Goal: Information Seeking & Learning: Learn about a topic

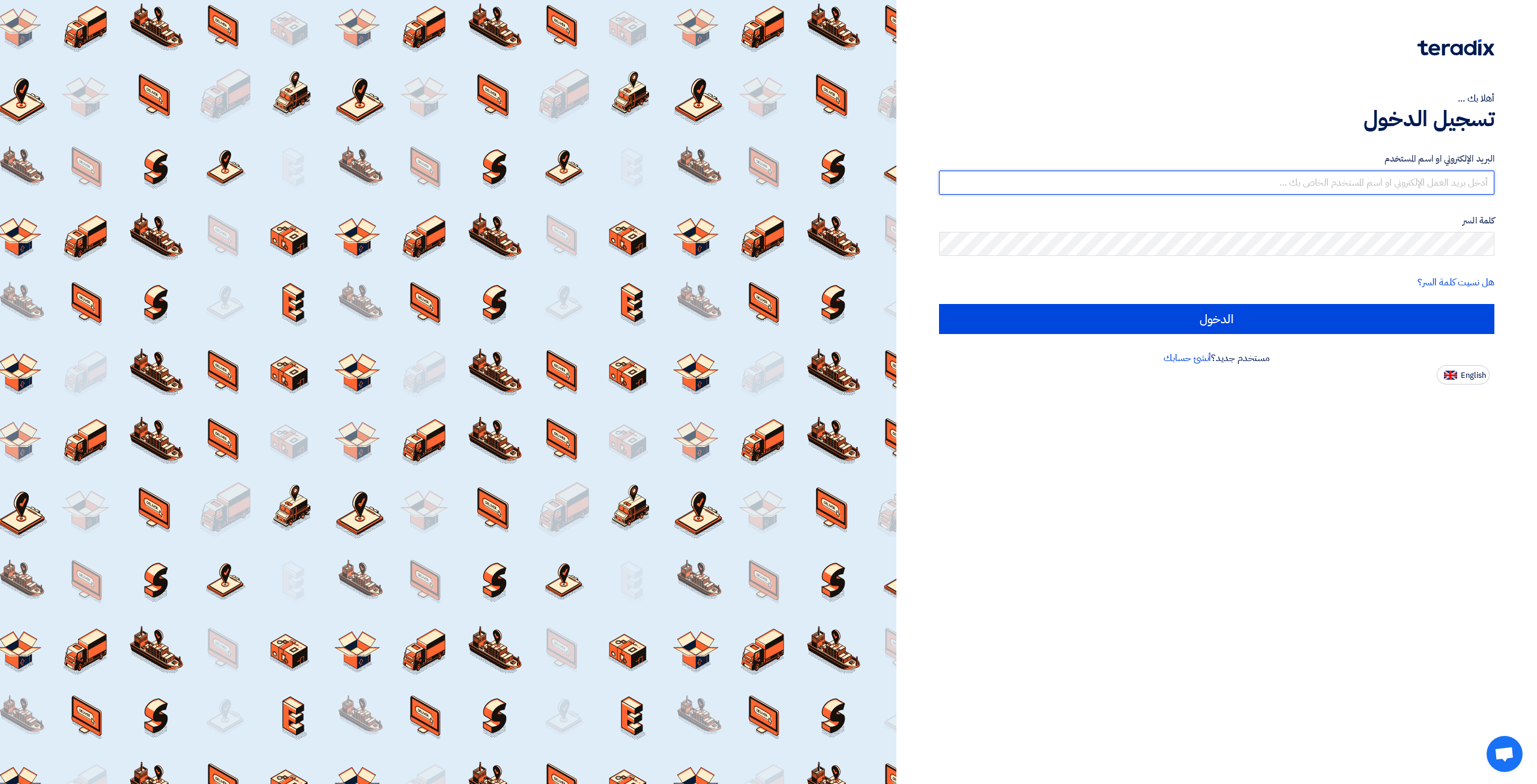
click at [1099, 180] on input "text" at bounding box center [1217, 182] width 556 height 24
type input "ث"
type input "elite@elitegeneralsupplies.org"
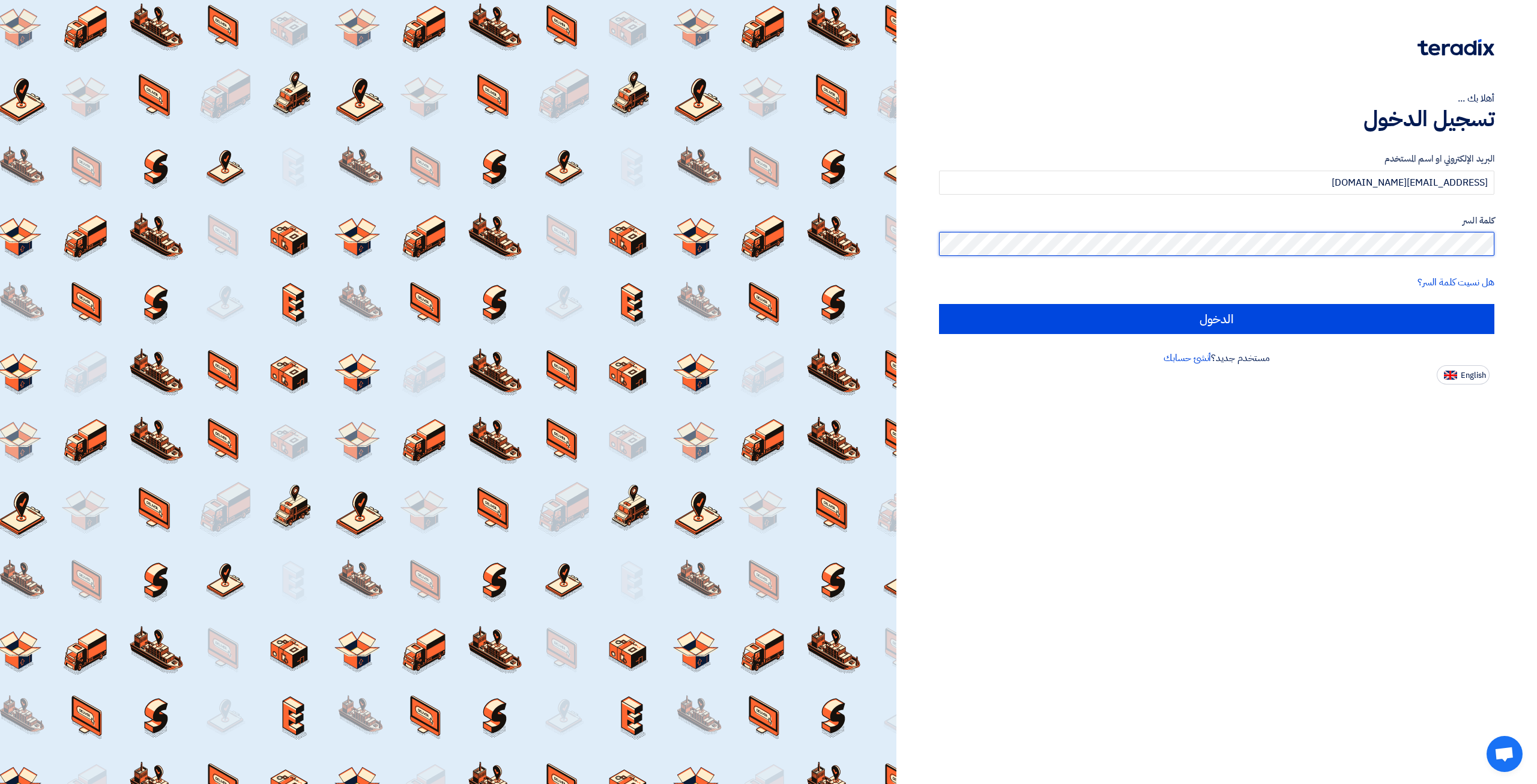
click at [939, 304] on input "الدخول" at bounding box center [1217, 319] width 556 height 30
type input "Sign in"
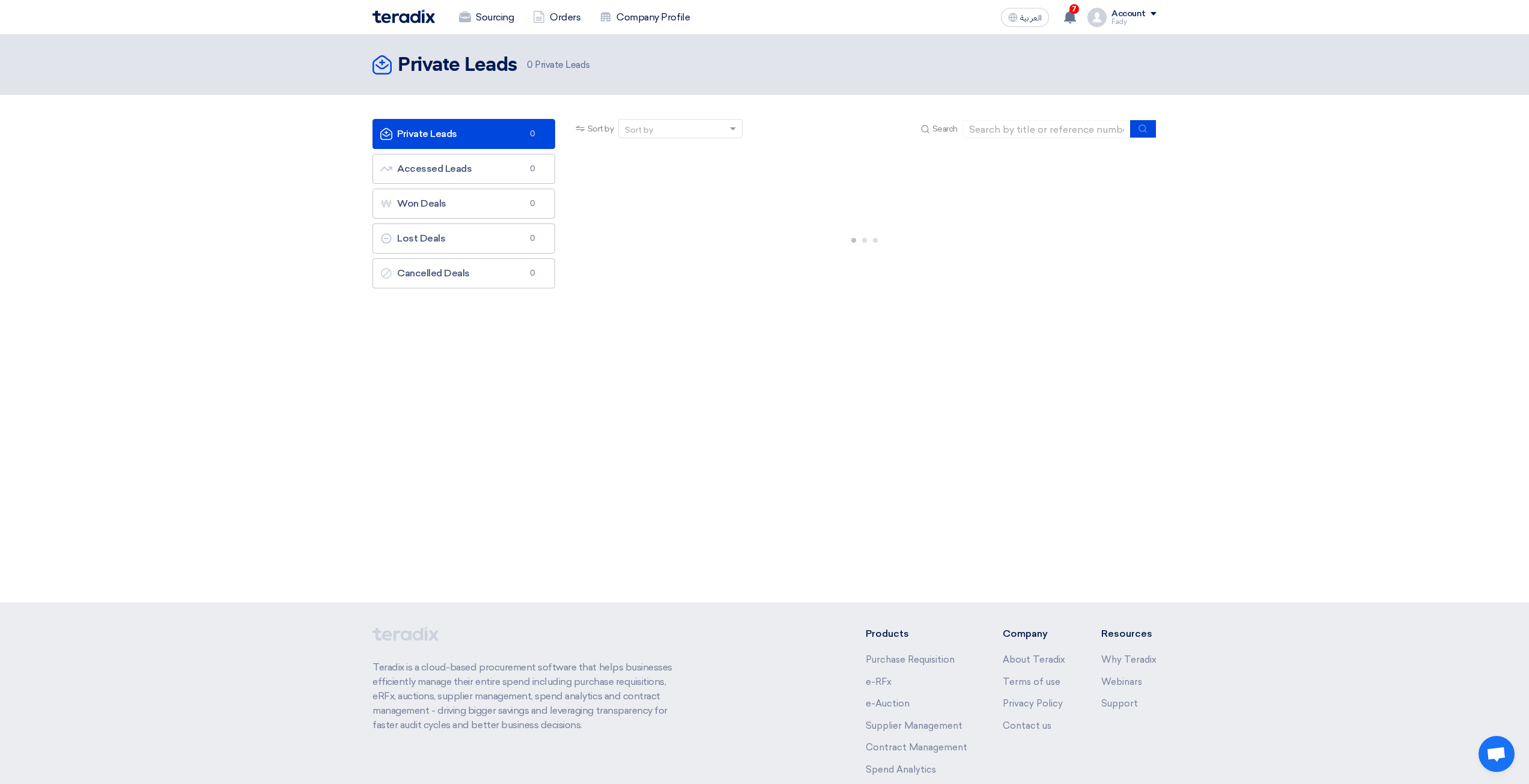
drag, startPoint x: 726, startPoint y: 332, endPoint x: 862, endPoint y: 302, distance: 139.3
click at [853, 307] on div at bounding box center [865, 237] width 583 height 180
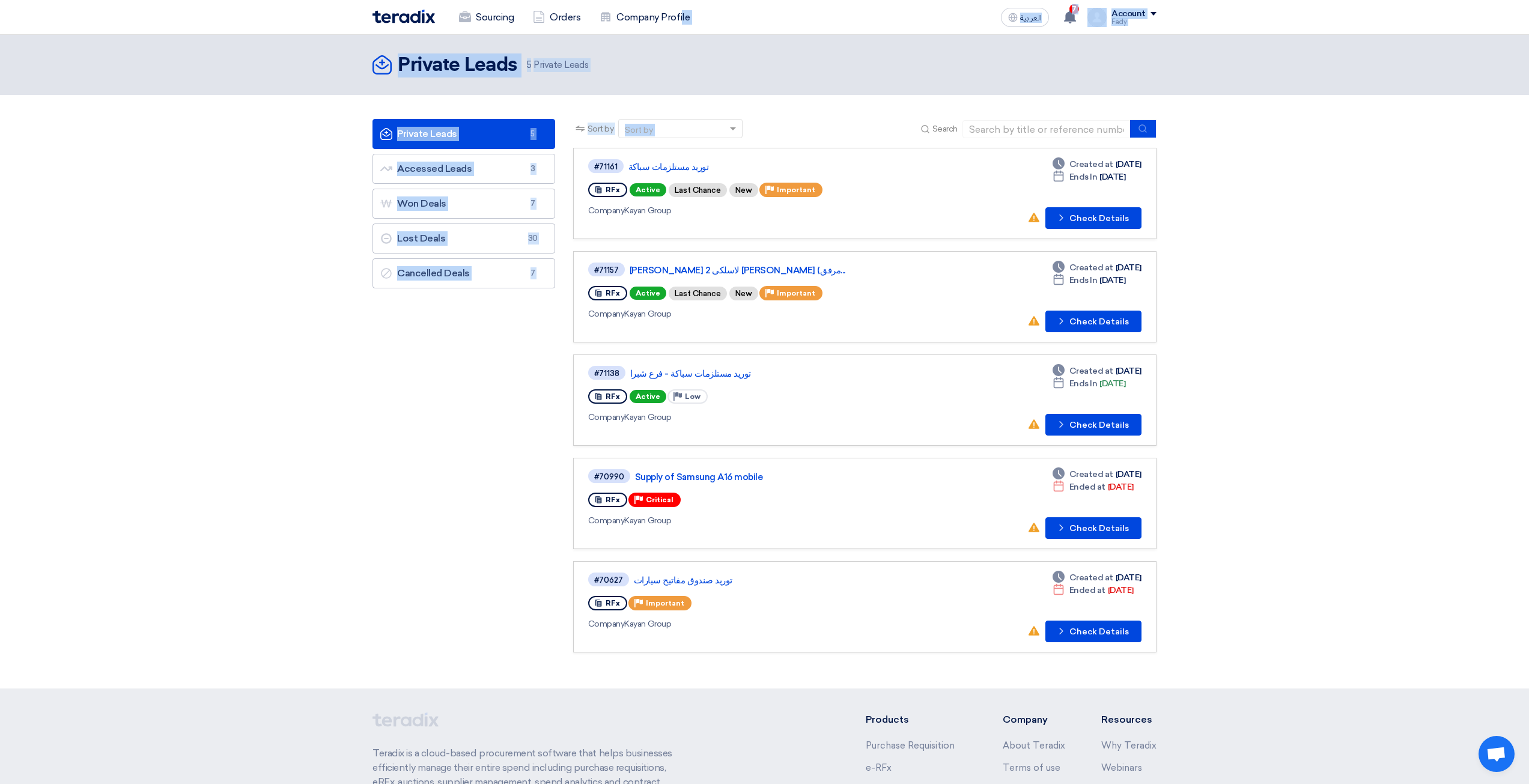
drag, startPoint x: 723, startPoint y: 53, endPoint x: 699, endPoint y: -21, distance: 77.8
click at [699, 0] on html "Sourcing Orders Company Profile العربية ع 7 New request received, check details…" at bounding box center [764, 480] width 1529 height 961
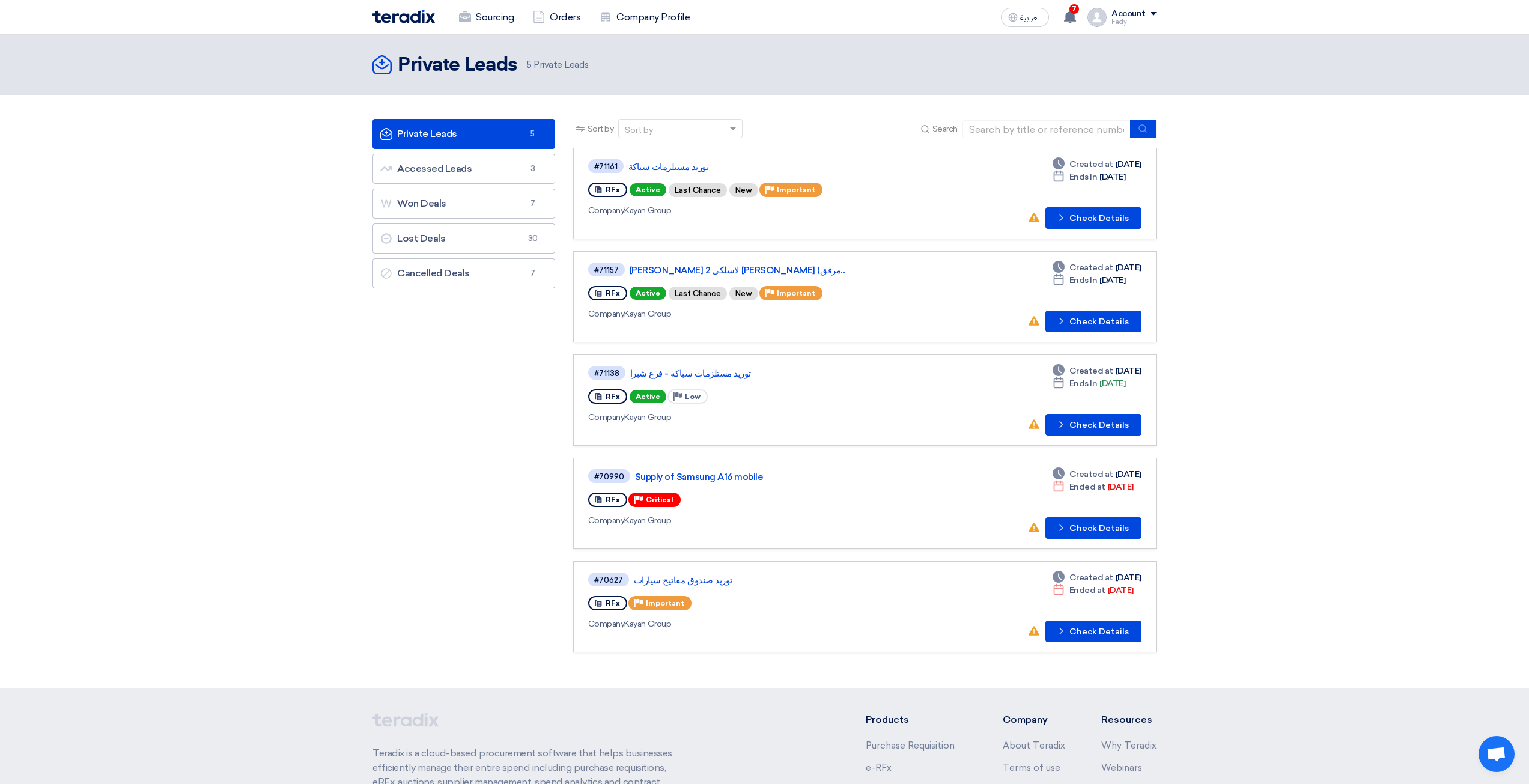
click at [700, 28] on div "Sourcing Orders Company Profile" at bounding box center [607, 17] width 471 height 26
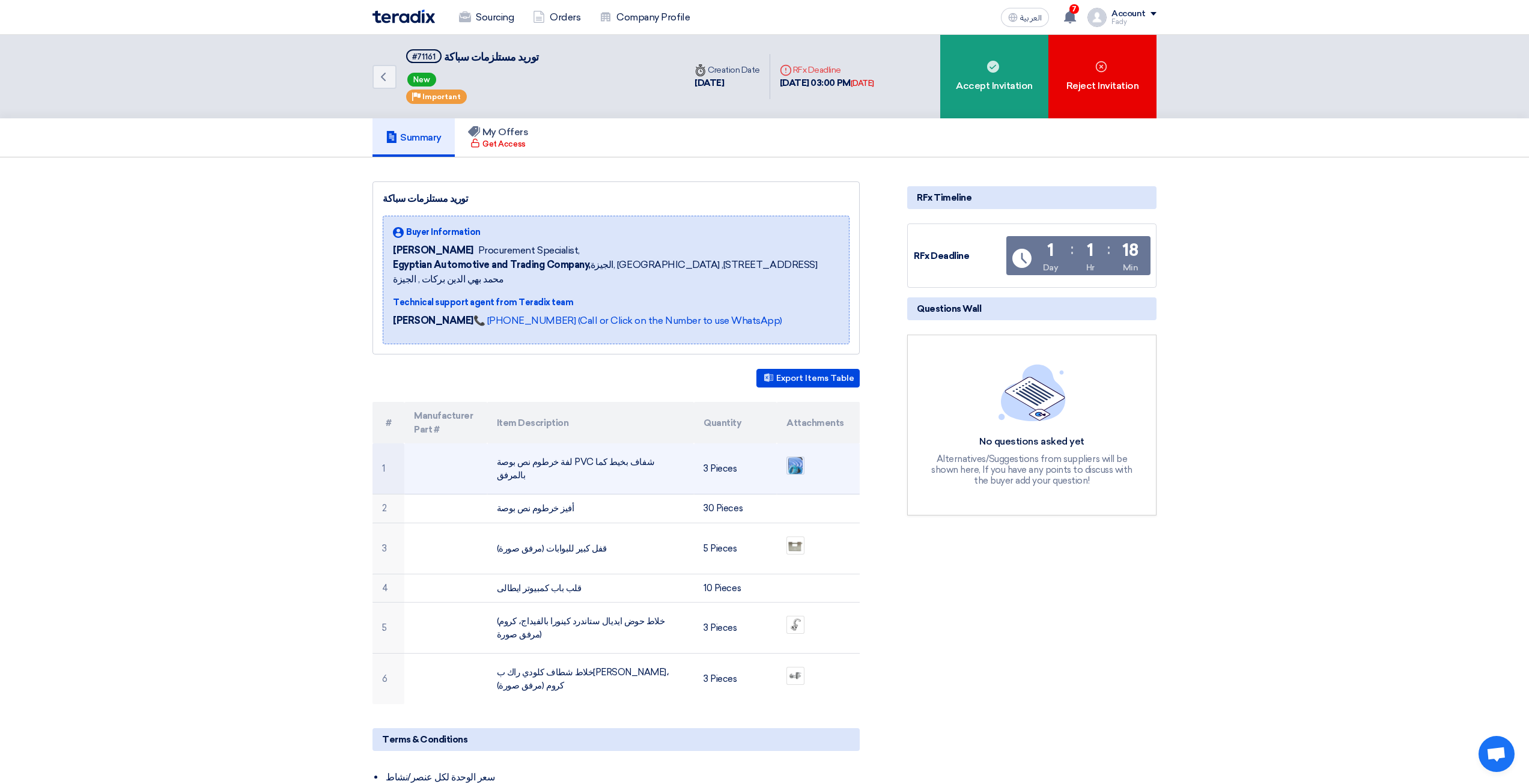
click at [793, 455] on img at bounding box center [795, 465] width 16 height 21
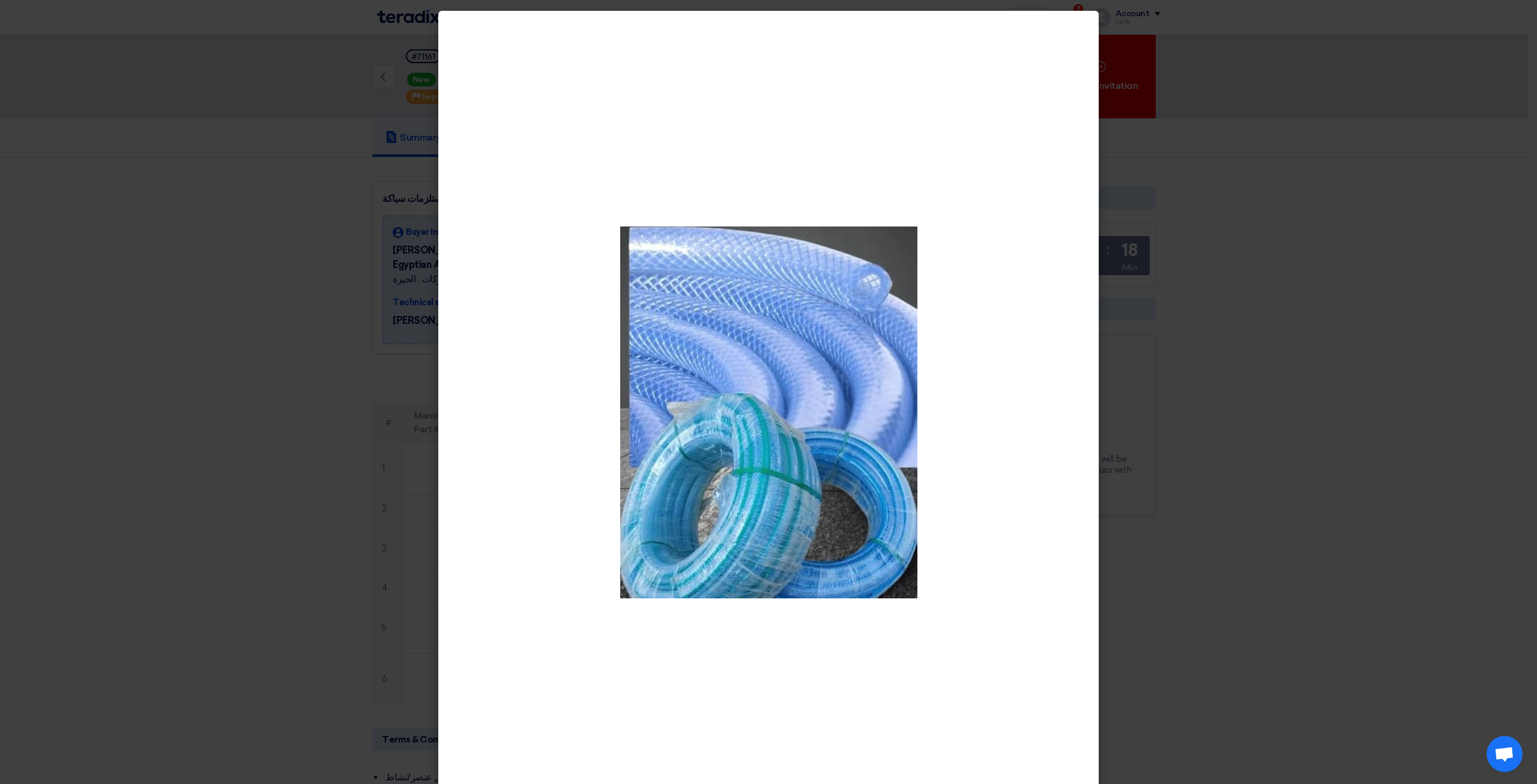
click at [1094, 399] on modal-container at bounding box center [768, 392] width 1537 height 784
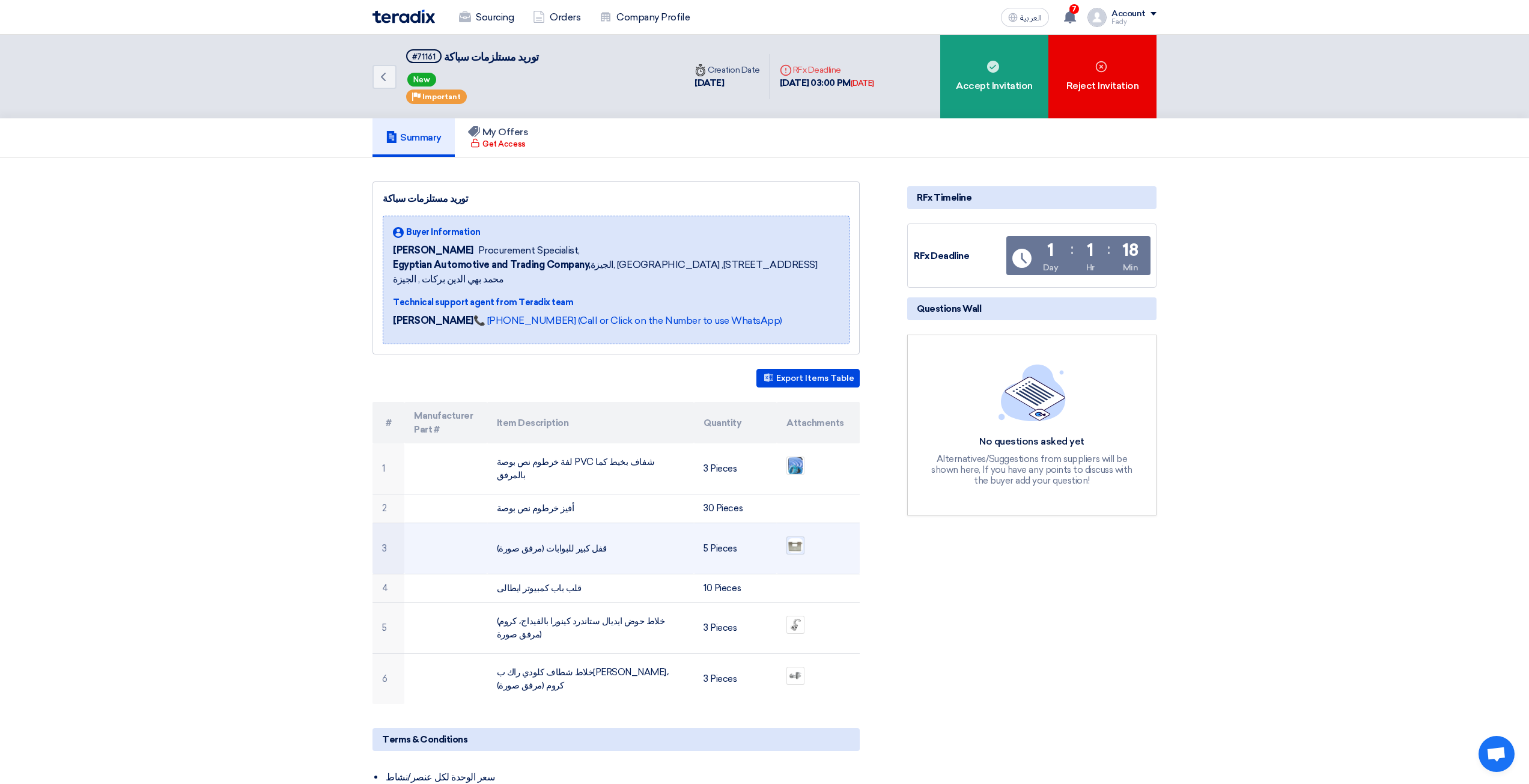
click at [795, 537] on img at bounding box center [795, 545] width 16 height 16
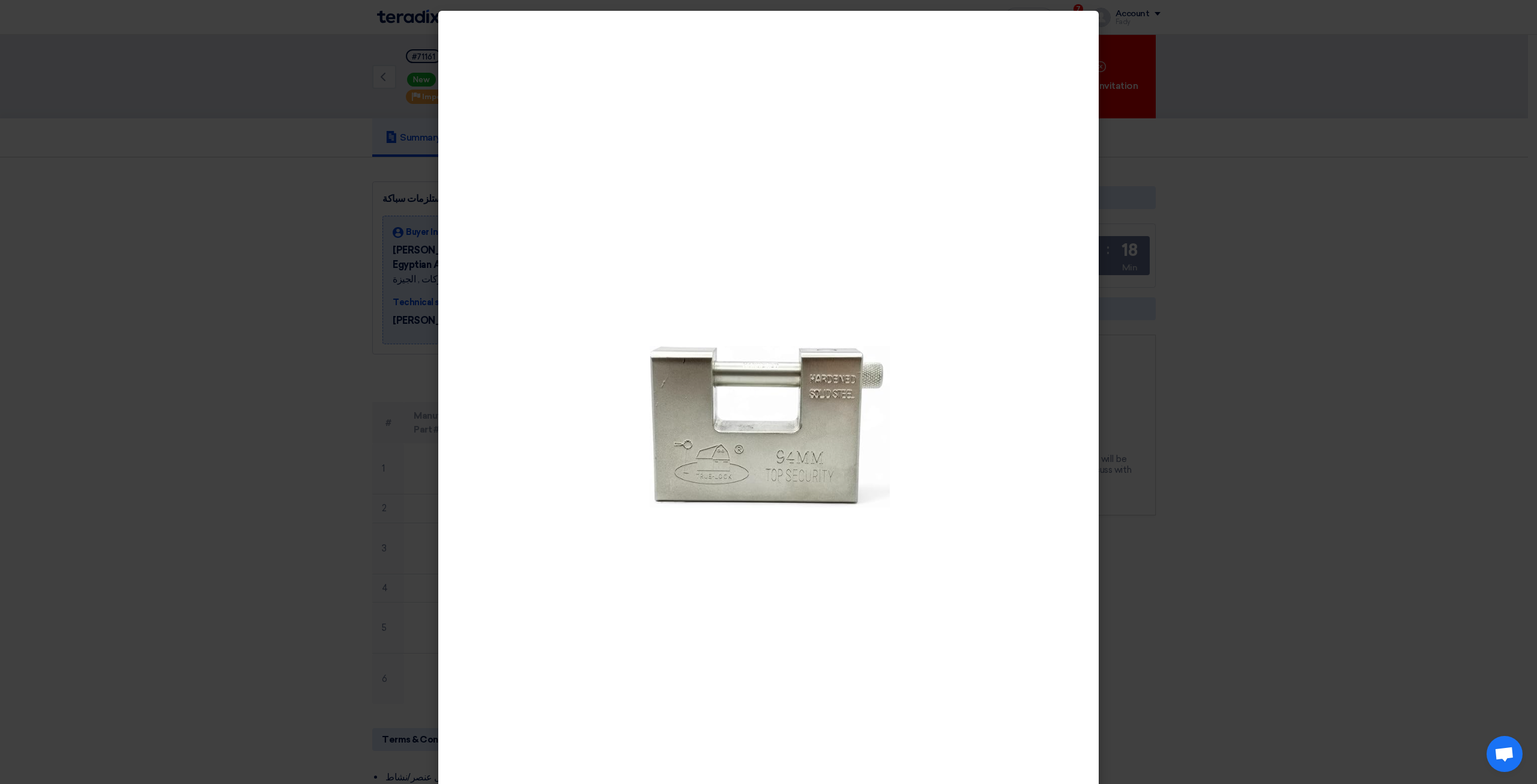
click at [1147, 574] on modal-container at bounding box center [768, 392] width 1537 height 784
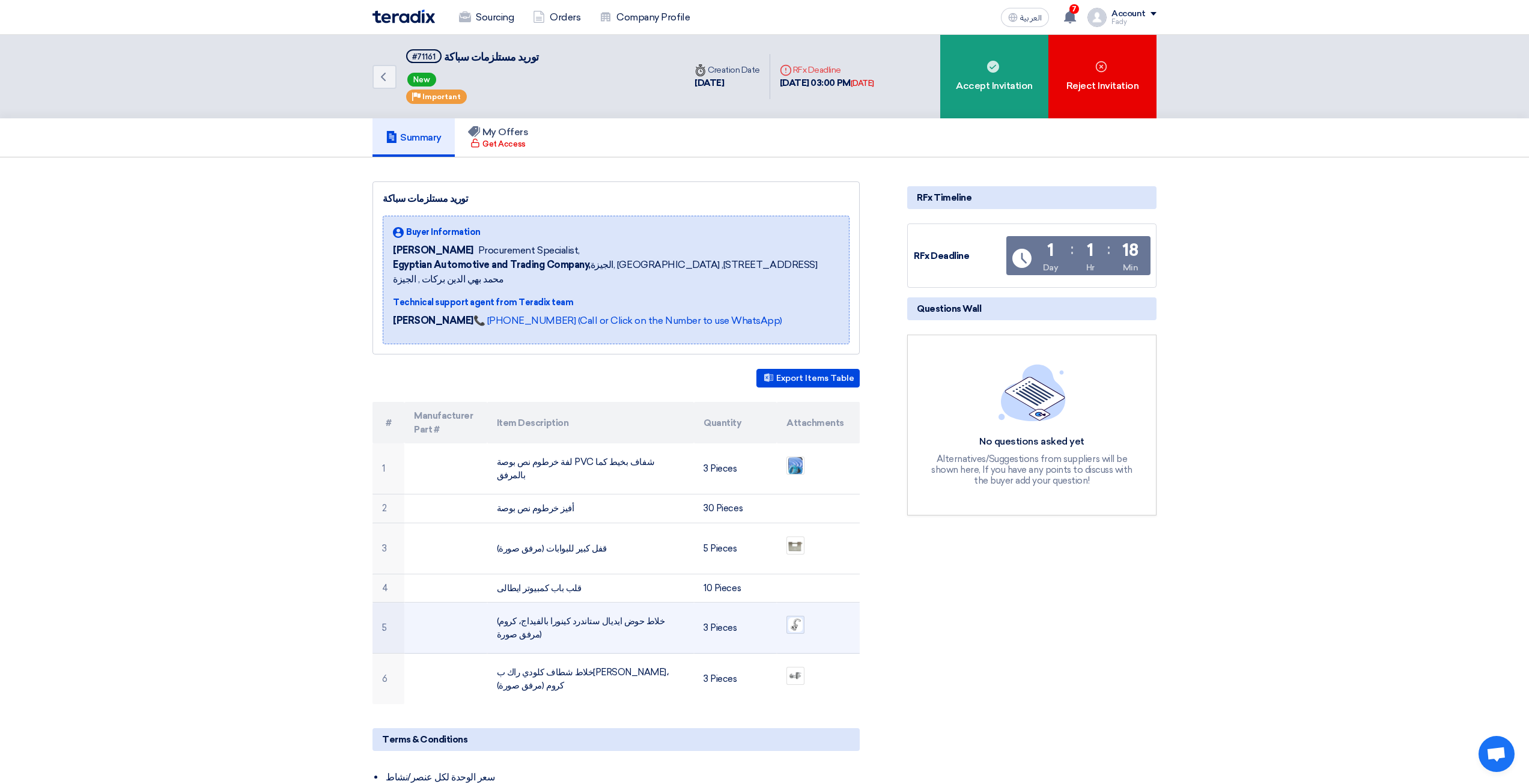
click at [797, 616] on img at bounding box center [795, 624] width 16 height 16
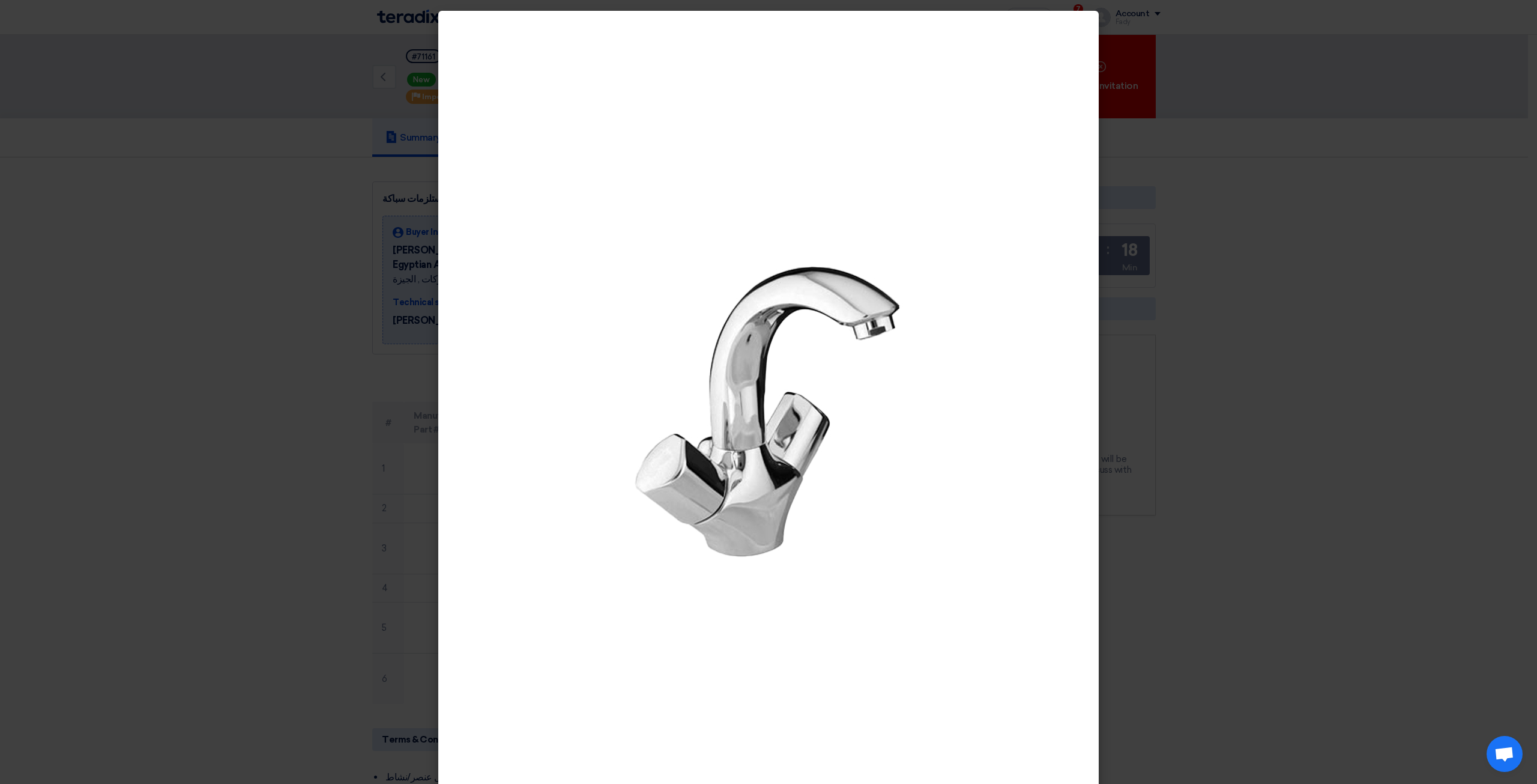
click at [1127, 685] on modal-container at bounding box center [768, 392] width 1537 height 784
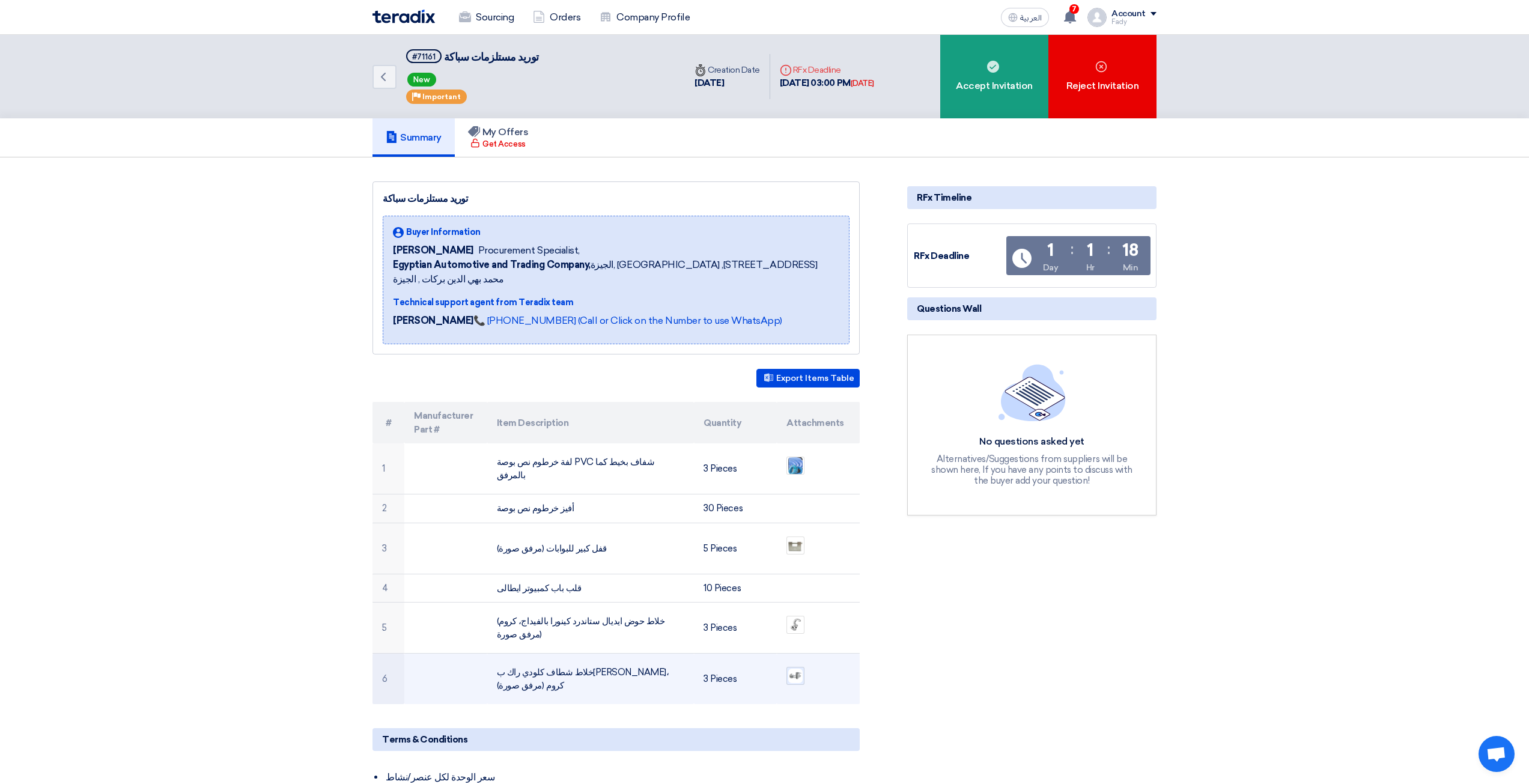
click at [796, 667] on img at bounding box center [795, 676] width 16 height 16
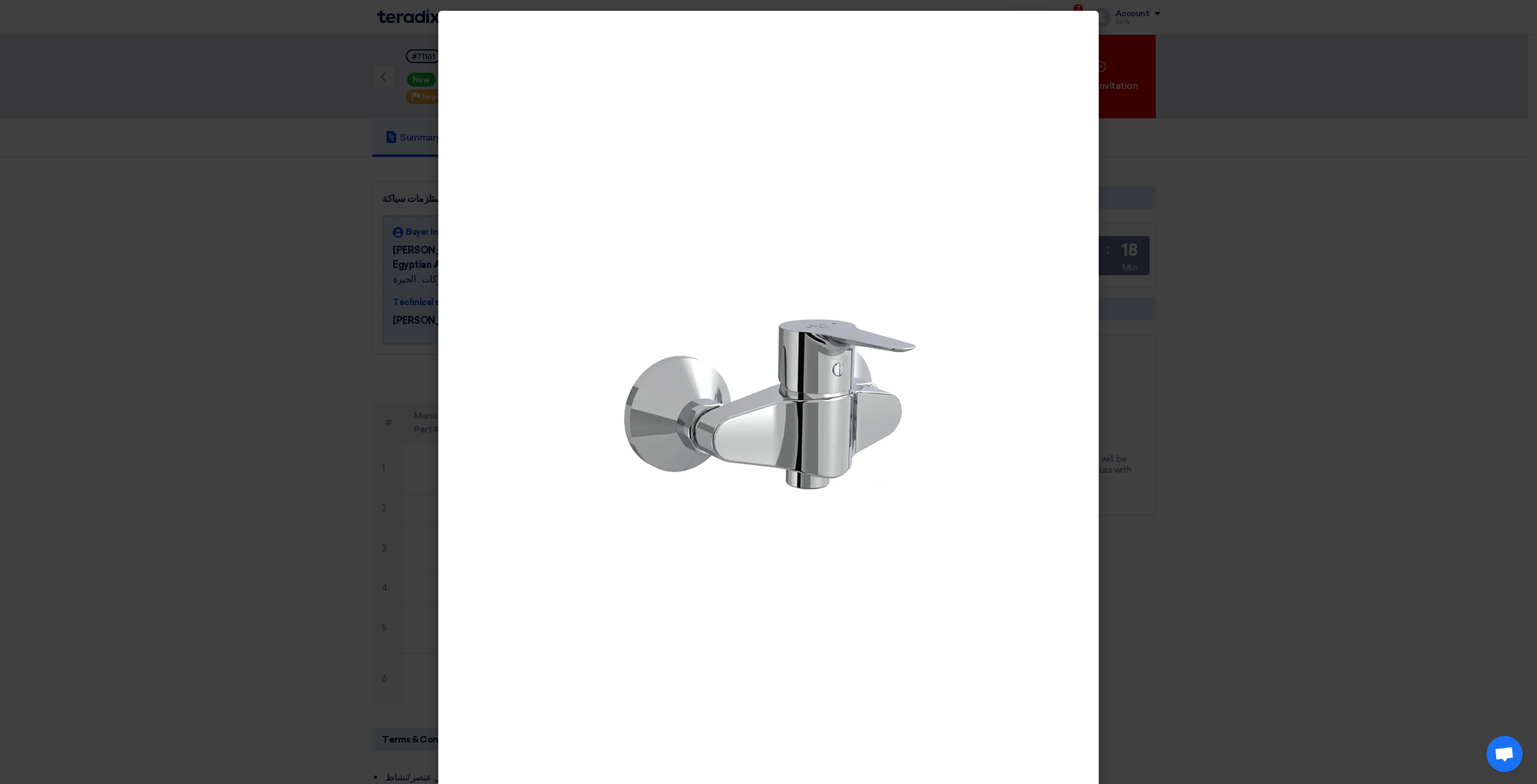
click at [1177, 618] on modal-container at bounding box center [768, 392] width 1537 height 784
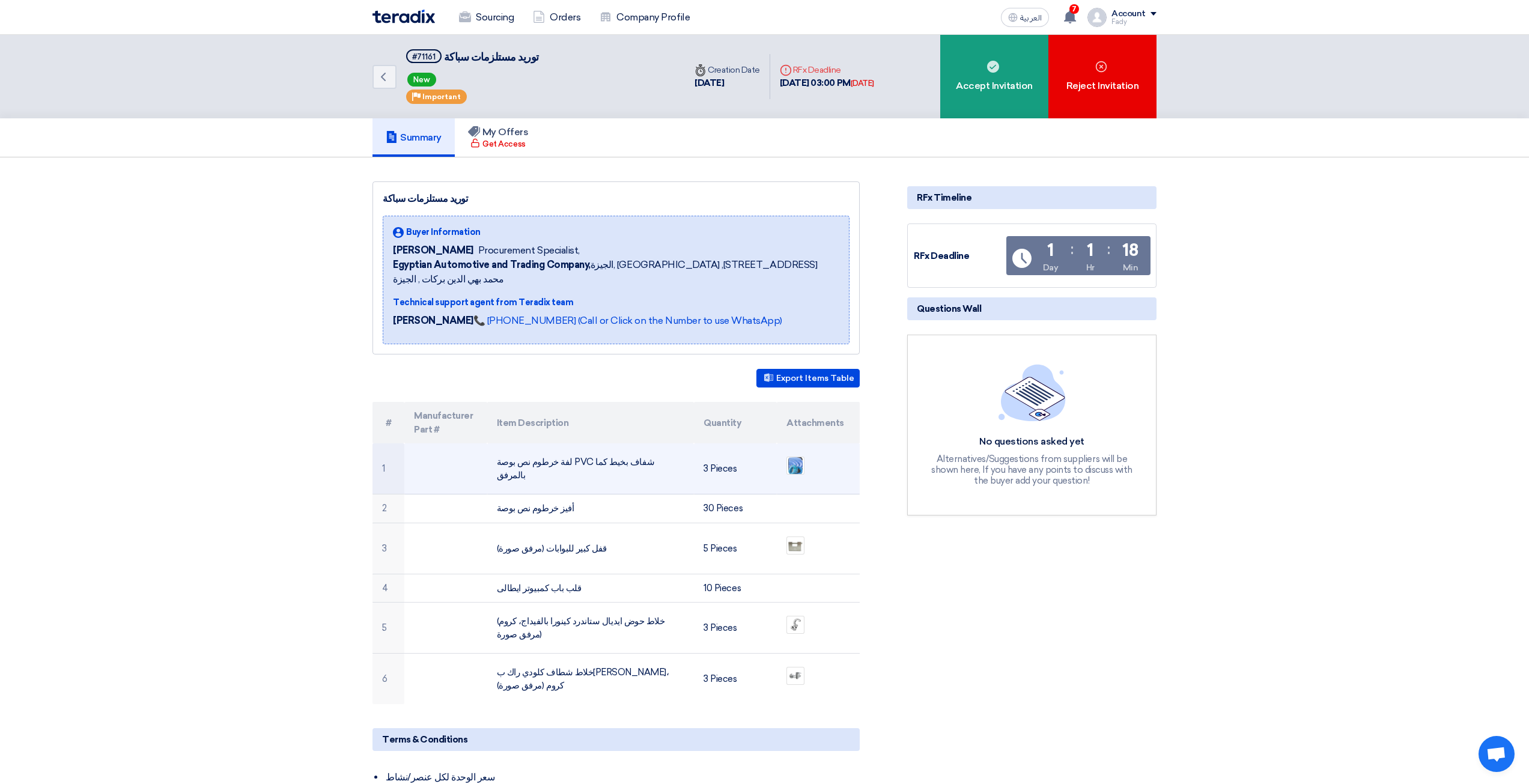
click at [800, 465] on ul at bounding box center [818, 465] width 64 height 30
click at [800, 457] on img at bounding box center [795, 465] width 16 height 21
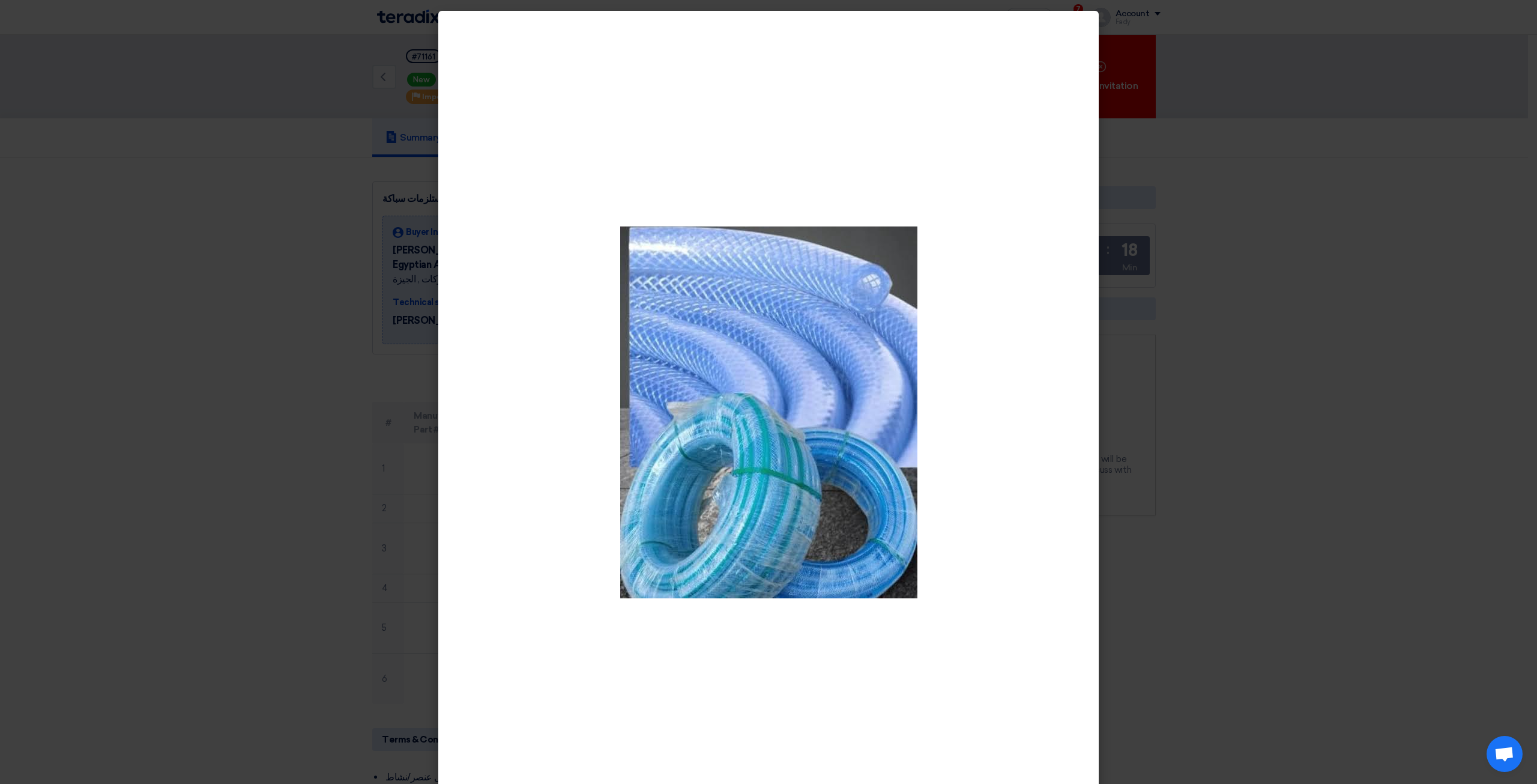
drag, startPoint x: 1101, startPoint y: 374, endPoint x: 1110, endPoint y: 370, distance: 9.8
click at [1106, 370] on modal-container at bounding box center [768, 392] width 1537 height 784
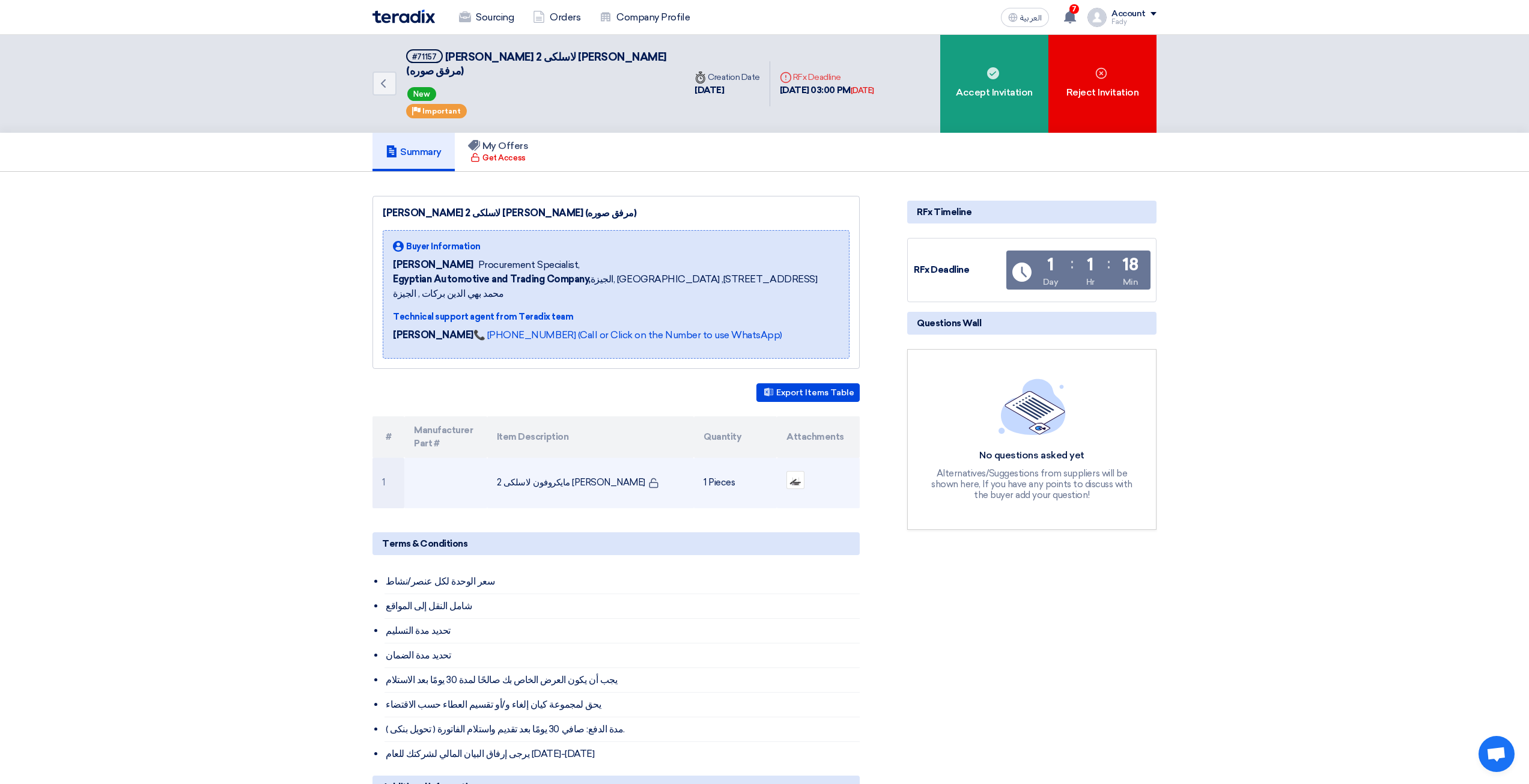
click at [598, 457] on td "مايكروفون لاسلكى 2 [PERSON_NAME]" at bounding box center [590, 482] width 207 height 50
click at [787, 472] on img at bounding box center [795, 479] width 16 height 16
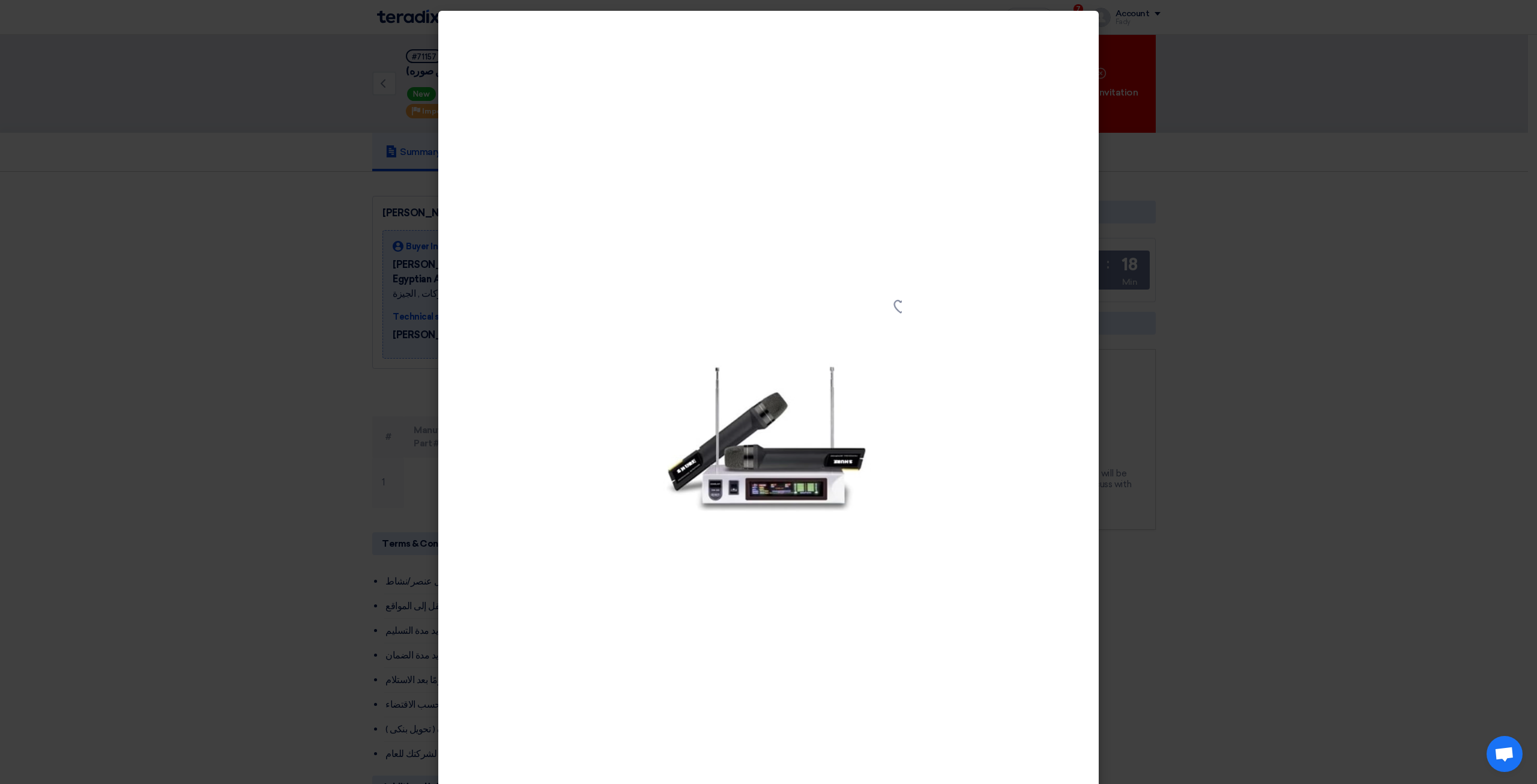
click at [1088, 439] on div at bounding box center [768, 412] width 661 height 803
click at [1222, 526] on modal-container at bounding box center [768, 392] width 1537 height 784
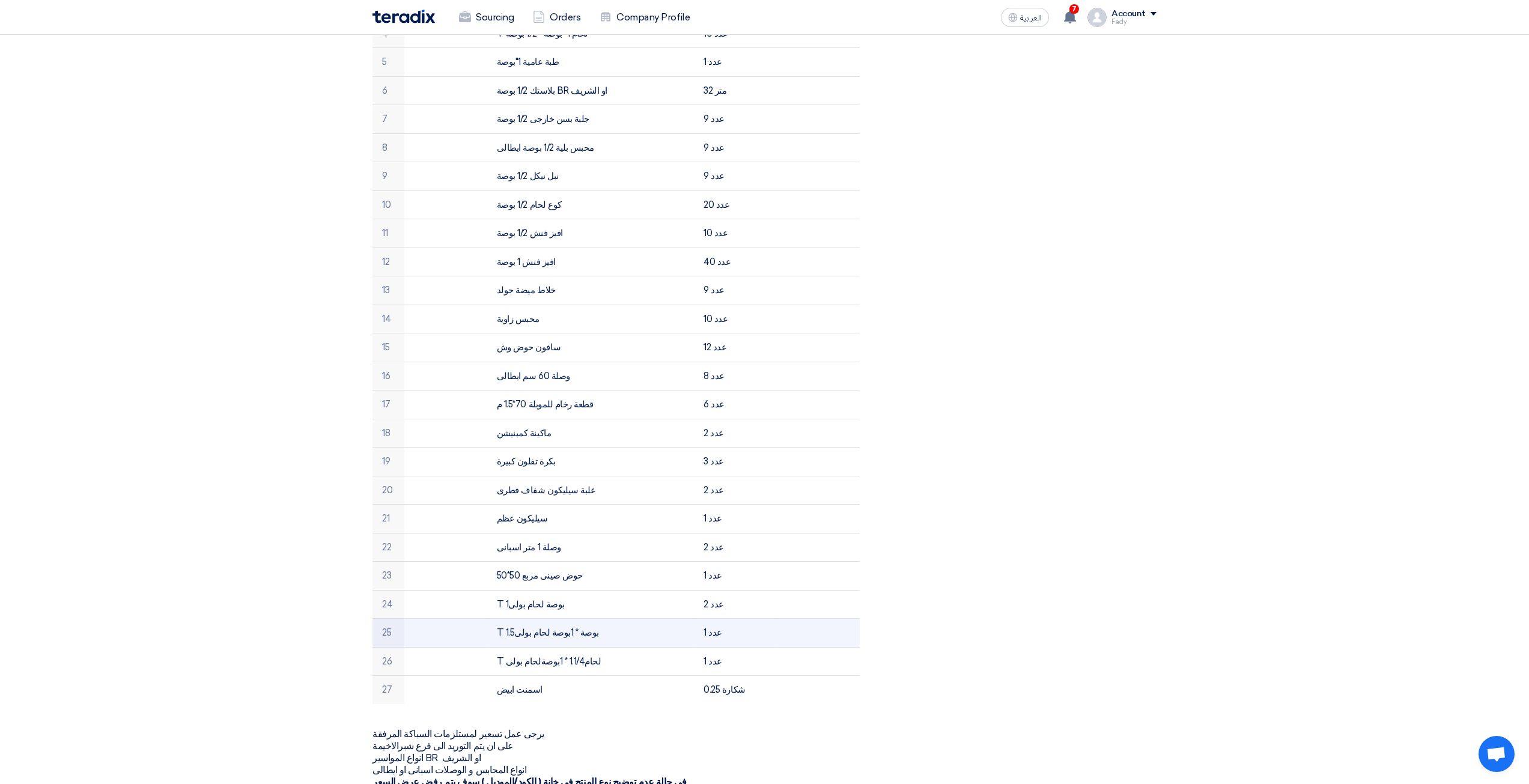
scroll to position [480, 0]
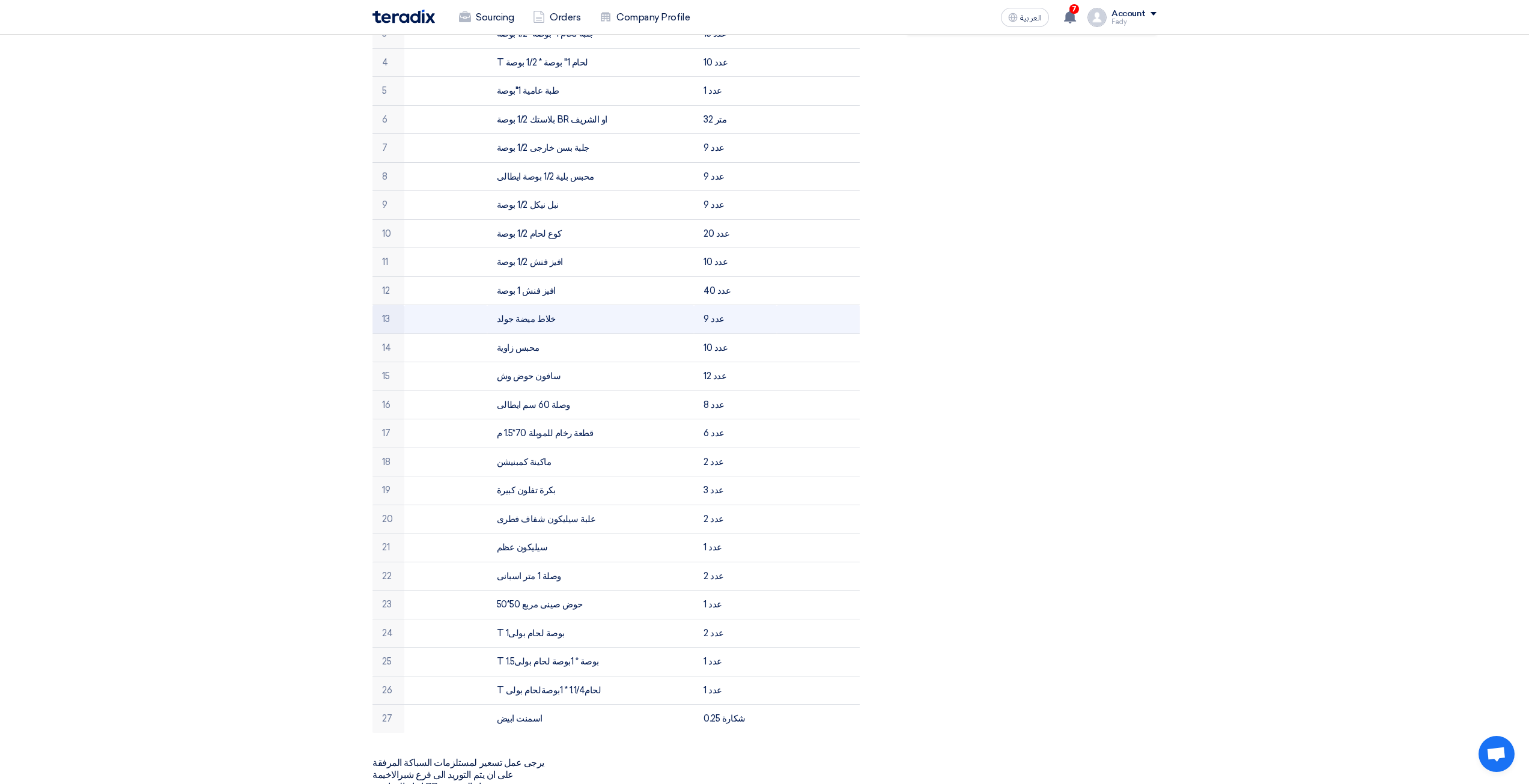
click at [854, 305] on td at bounding box center [818, 319] width 83 height 29
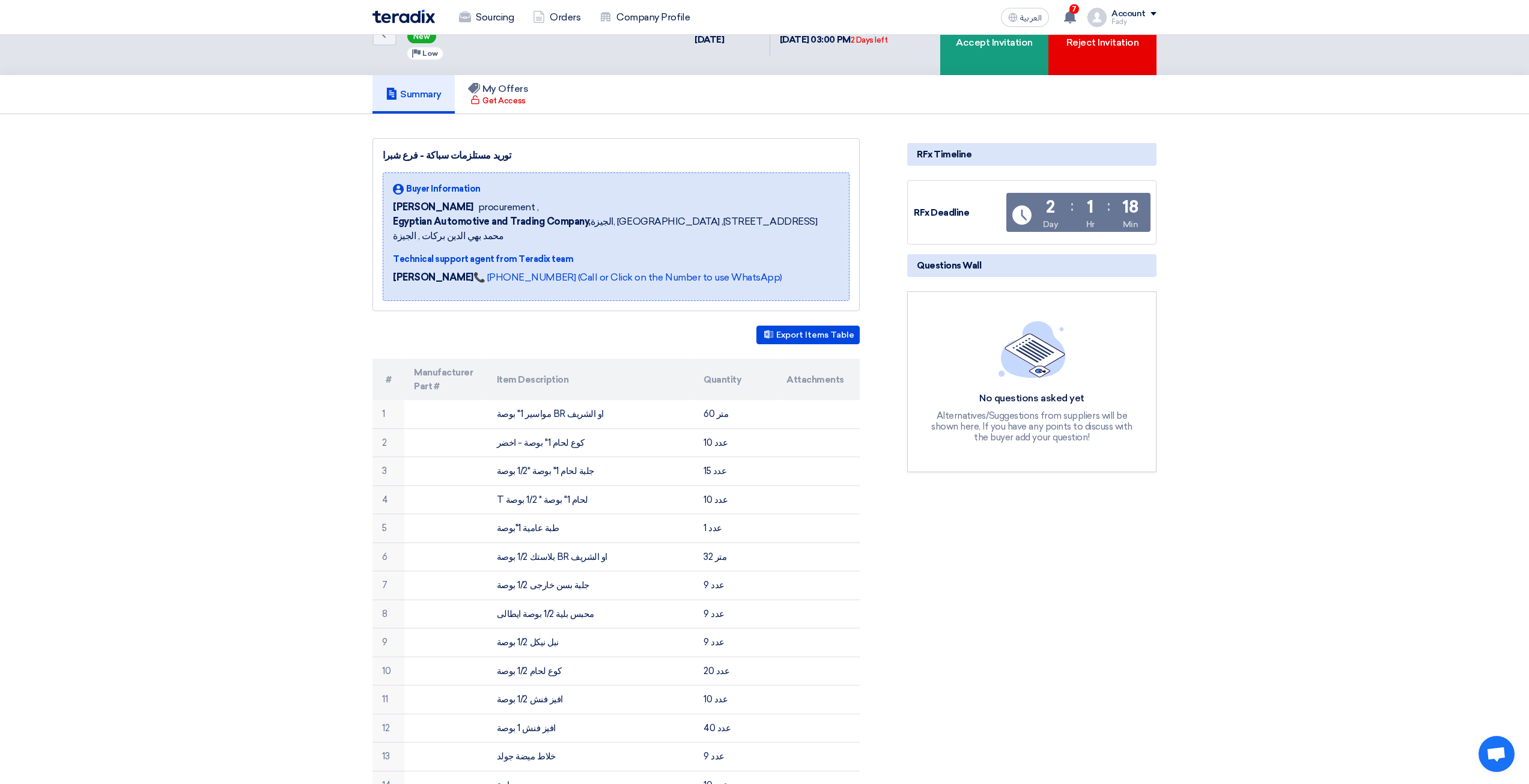
scroll to position [0, 0]
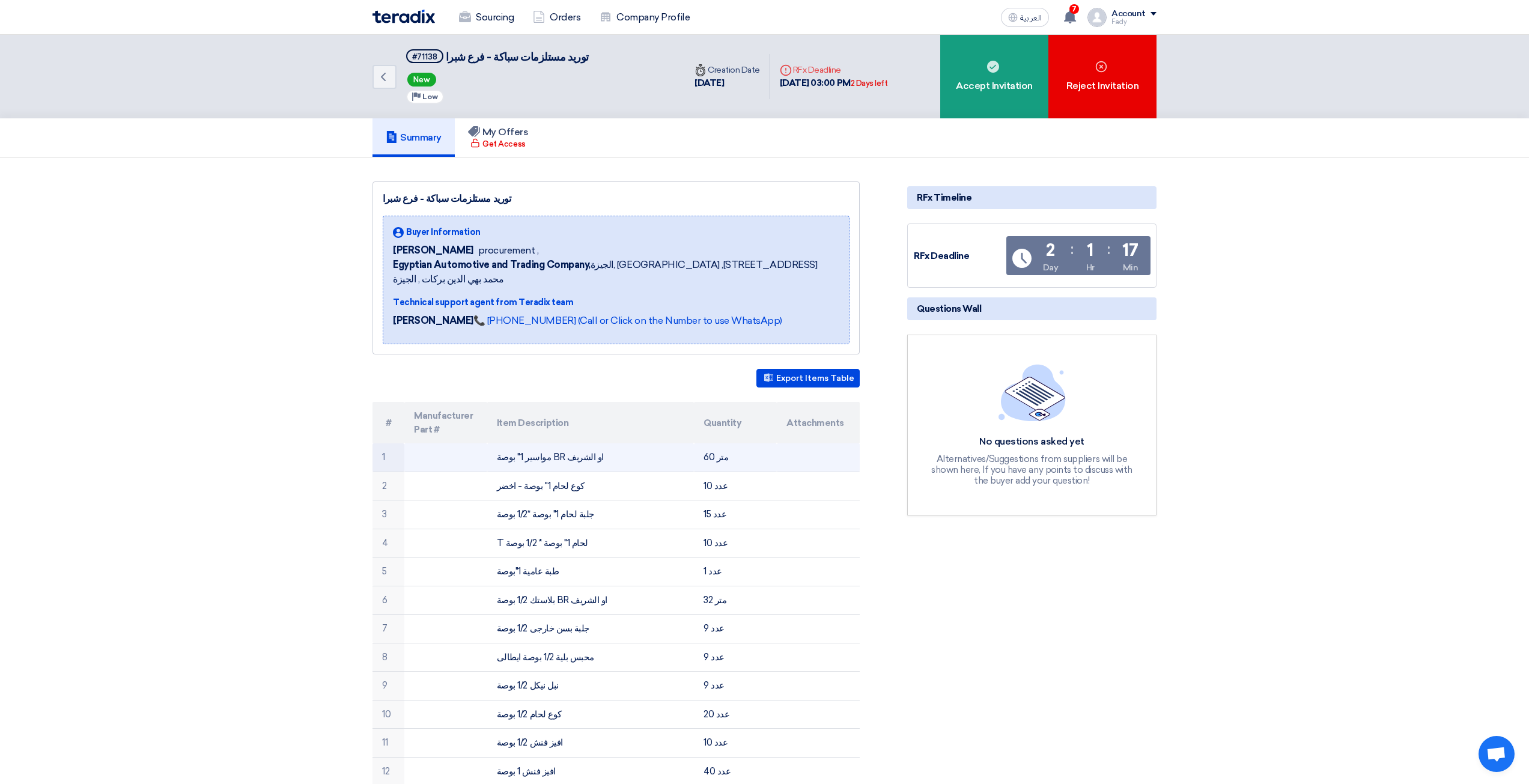
click at [587, 446] on td "مواسير 1" بوصة BR او الشريف" at bounding box center [590, 457] width 207 height 28
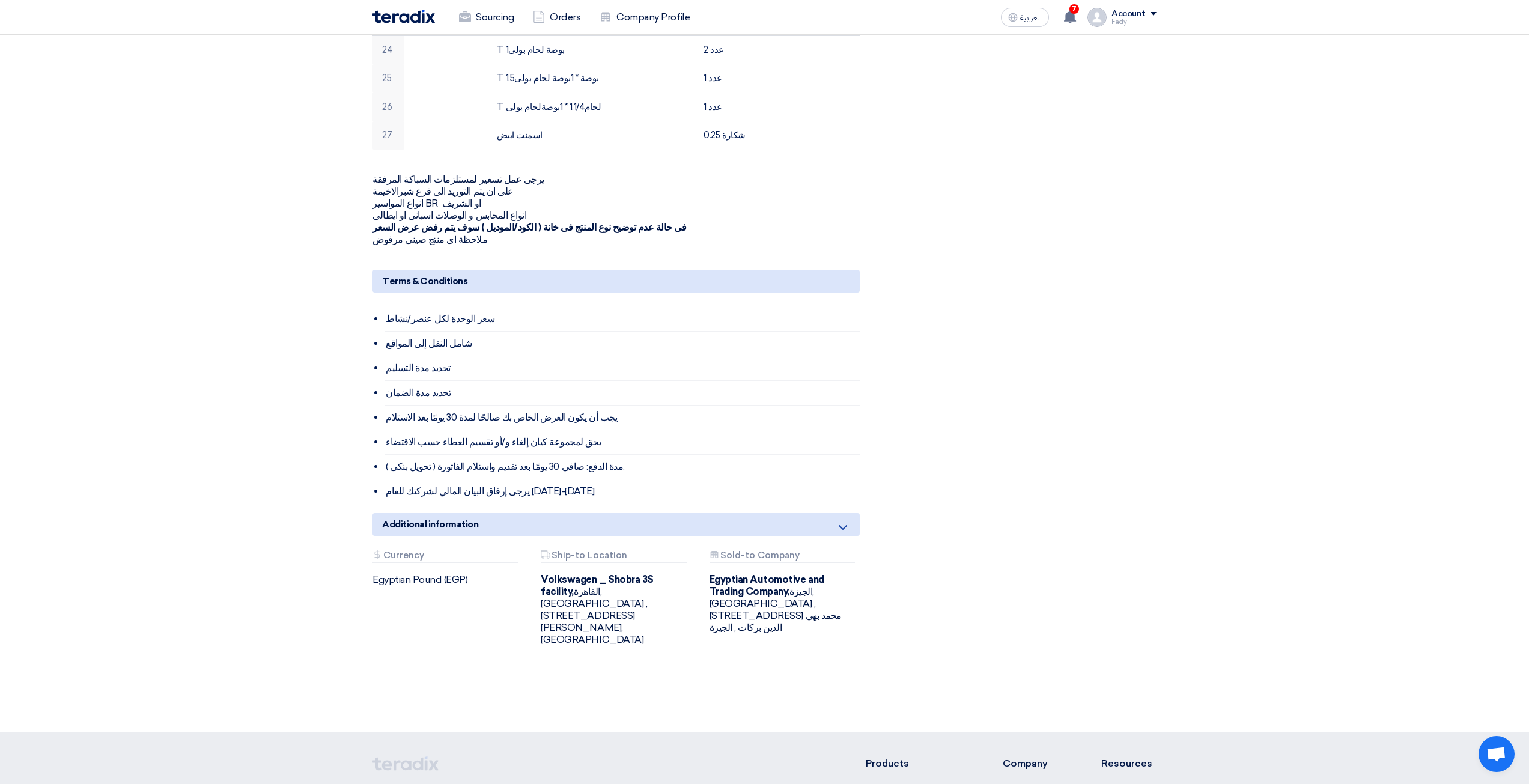
scroll to position [1141, 0]
